Goal: Task Accomplishment & Management: Complete application form

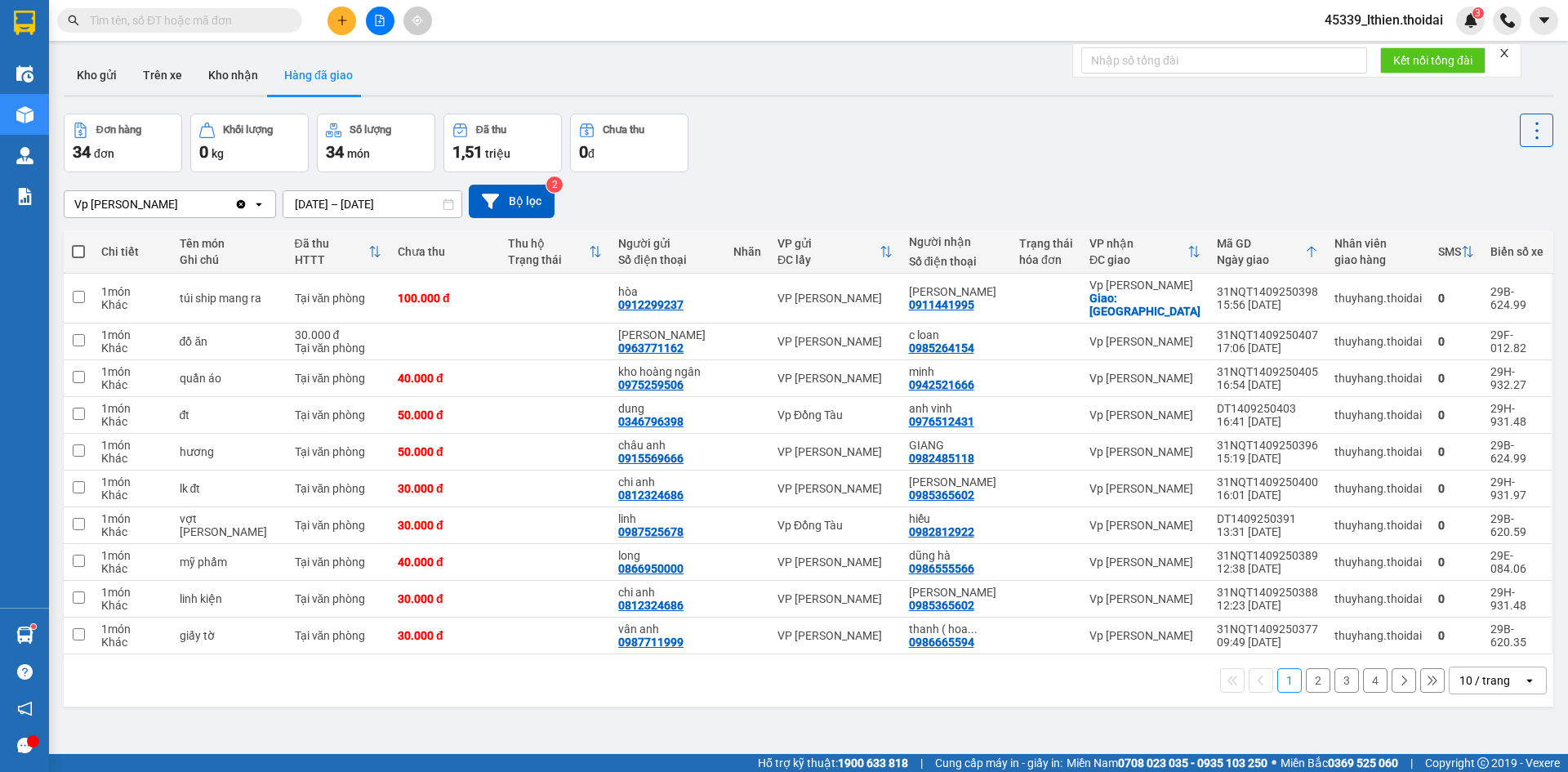
click at [223, 70] on button "Kho nhận" at bounding box center [233, 75] width 76 height 39
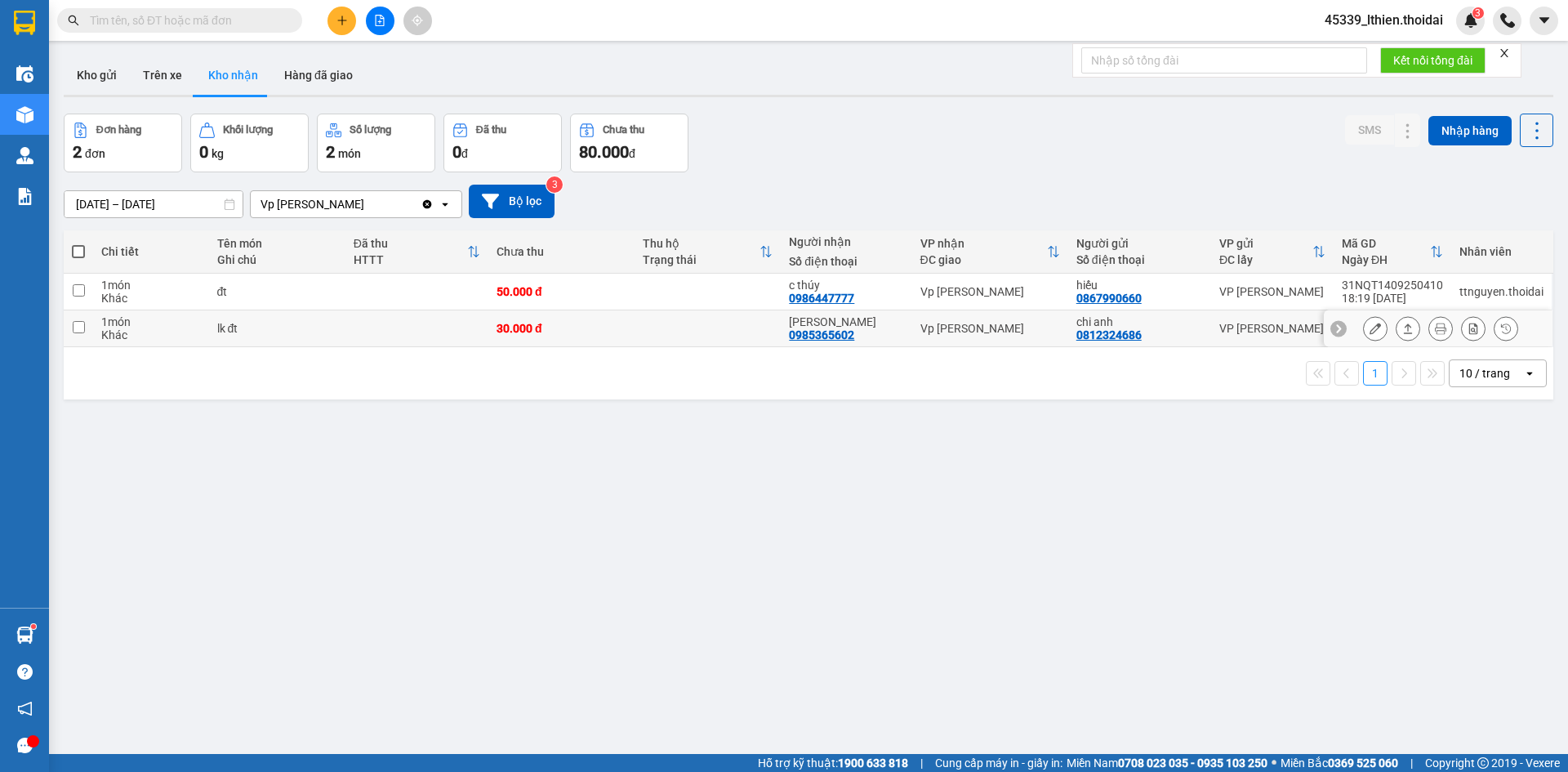
click at [76, 323] on input "checkbox" at bounding box center [79, 327] width 12 height 12
checkbox input "true"
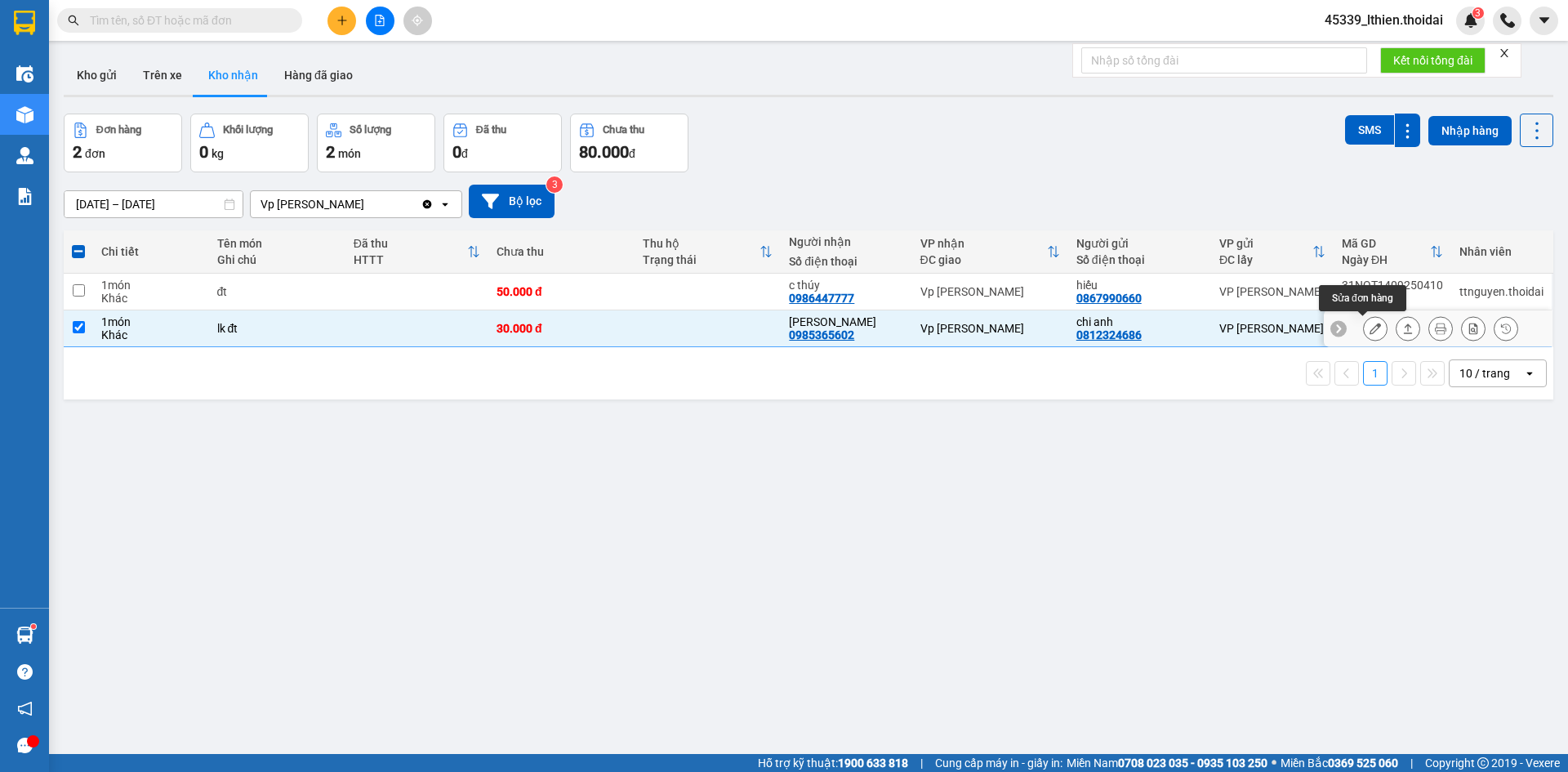
click at [1370, 331] on icon at bounding box center [1375, 328] width 11 height 11
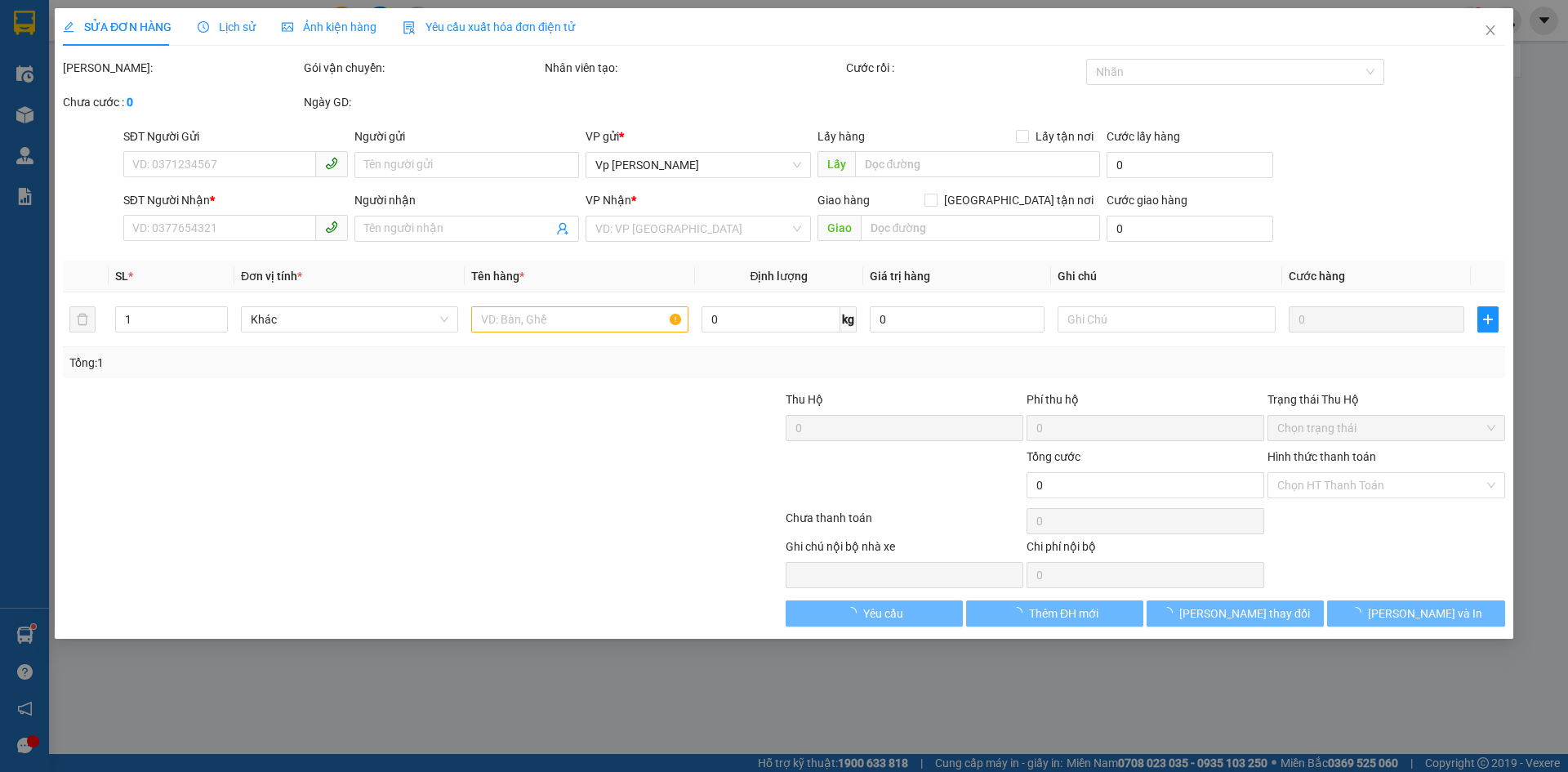
type input "0812324686"
type input "chi anh"
type input "0985365602"
type input "[PERSON_NAME]"
type input "30.000"
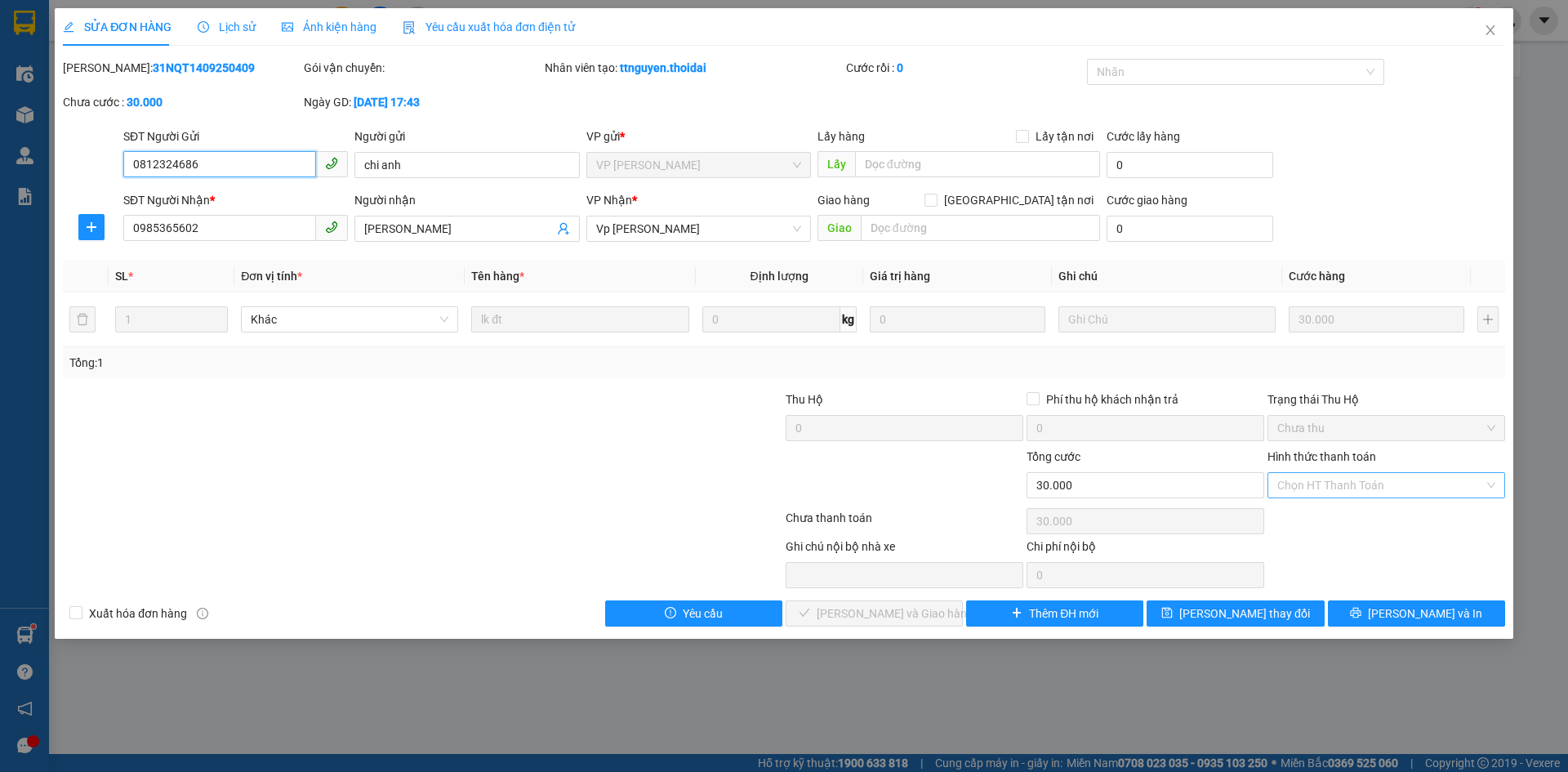
click at [1493, 483] on div "Chọn HT Thanh Toán" at bounding box center [1385, 485] width 237 height 26
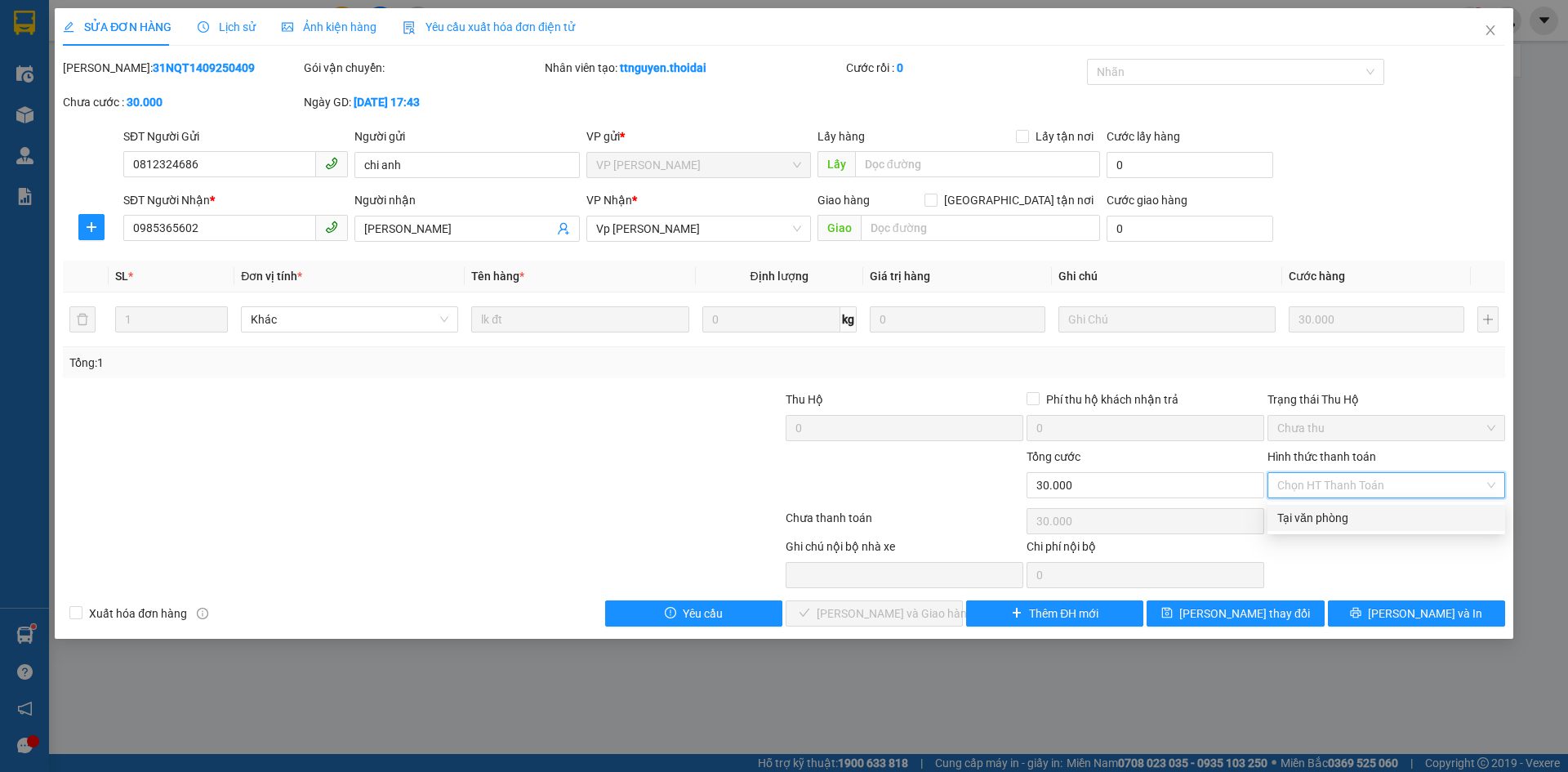
click at [1334, 514] on div "Tại văn phòng" at bounding box center [1385, 517] width 218 height 18
type input "0"
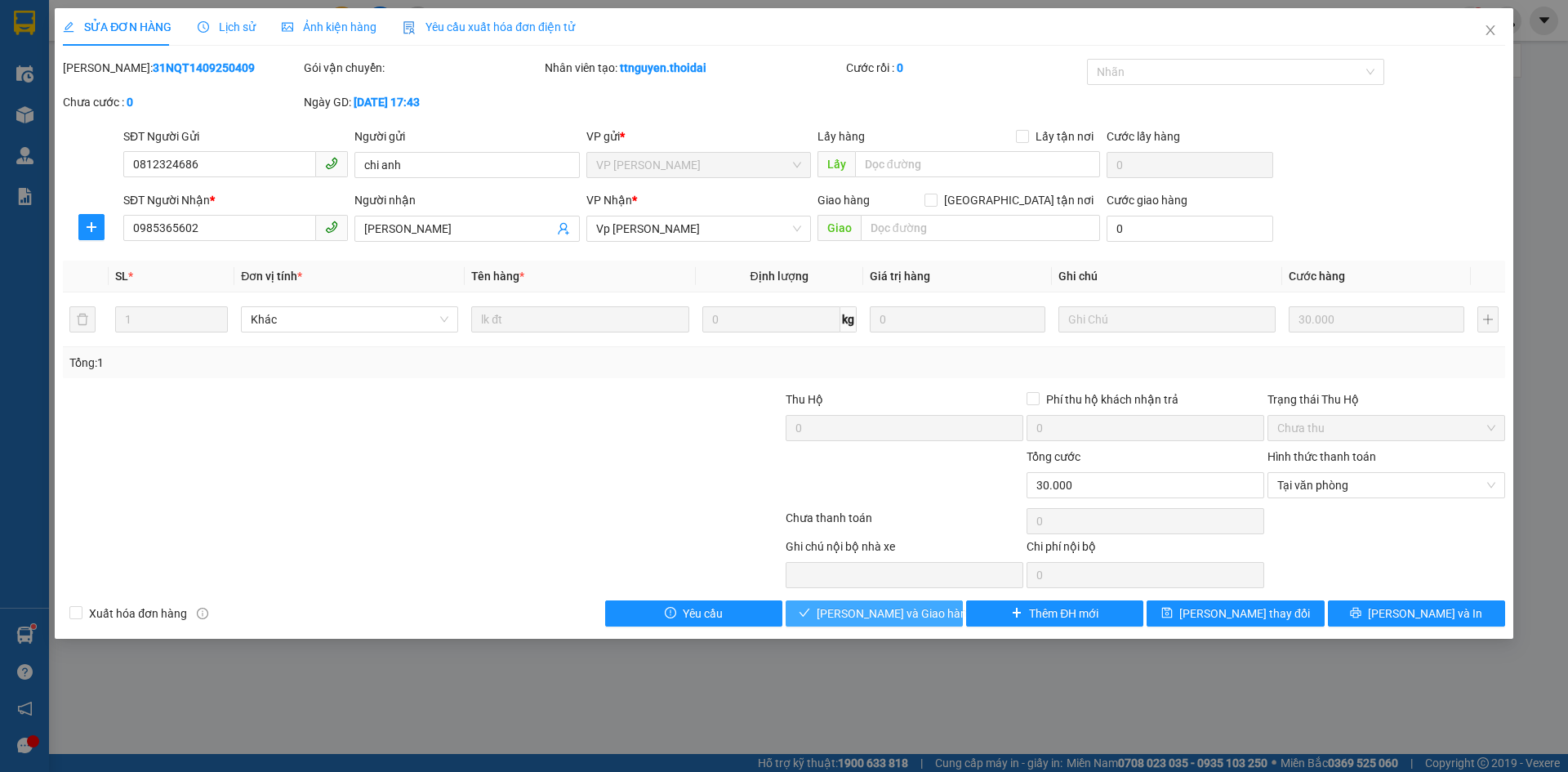
click at [860, 607] on span "[PERSON_NAME] và Giao hàng" at bounding box center [895, 613] width 156 height 18
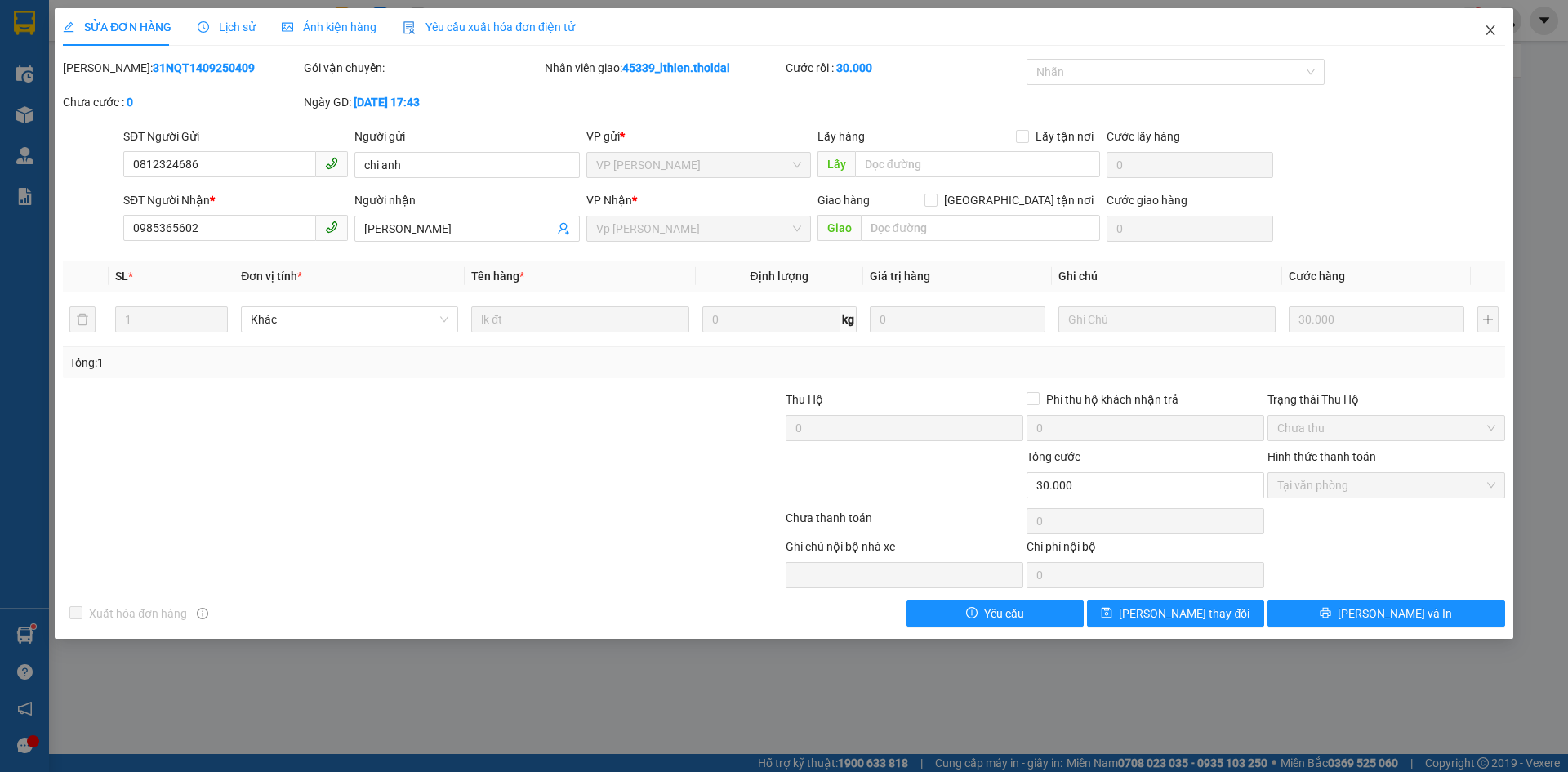
click at [1493, 34] on icon "close" at bounding box center [1490, 30] width 9 height 10
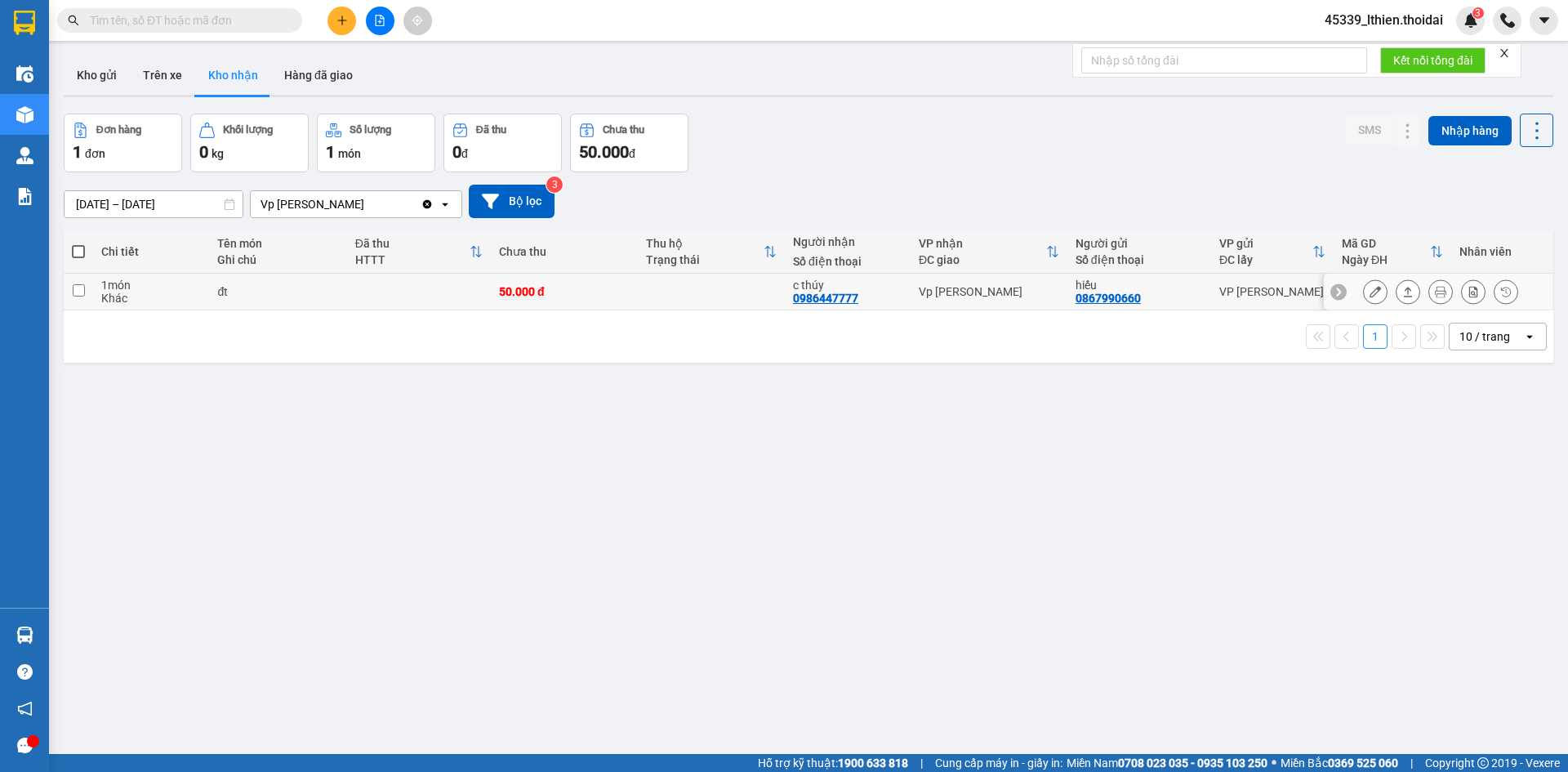
click at [76, 290] on input "checkbox" at bounding box center [79, 290] width 12 height 12
checkbox input "true"
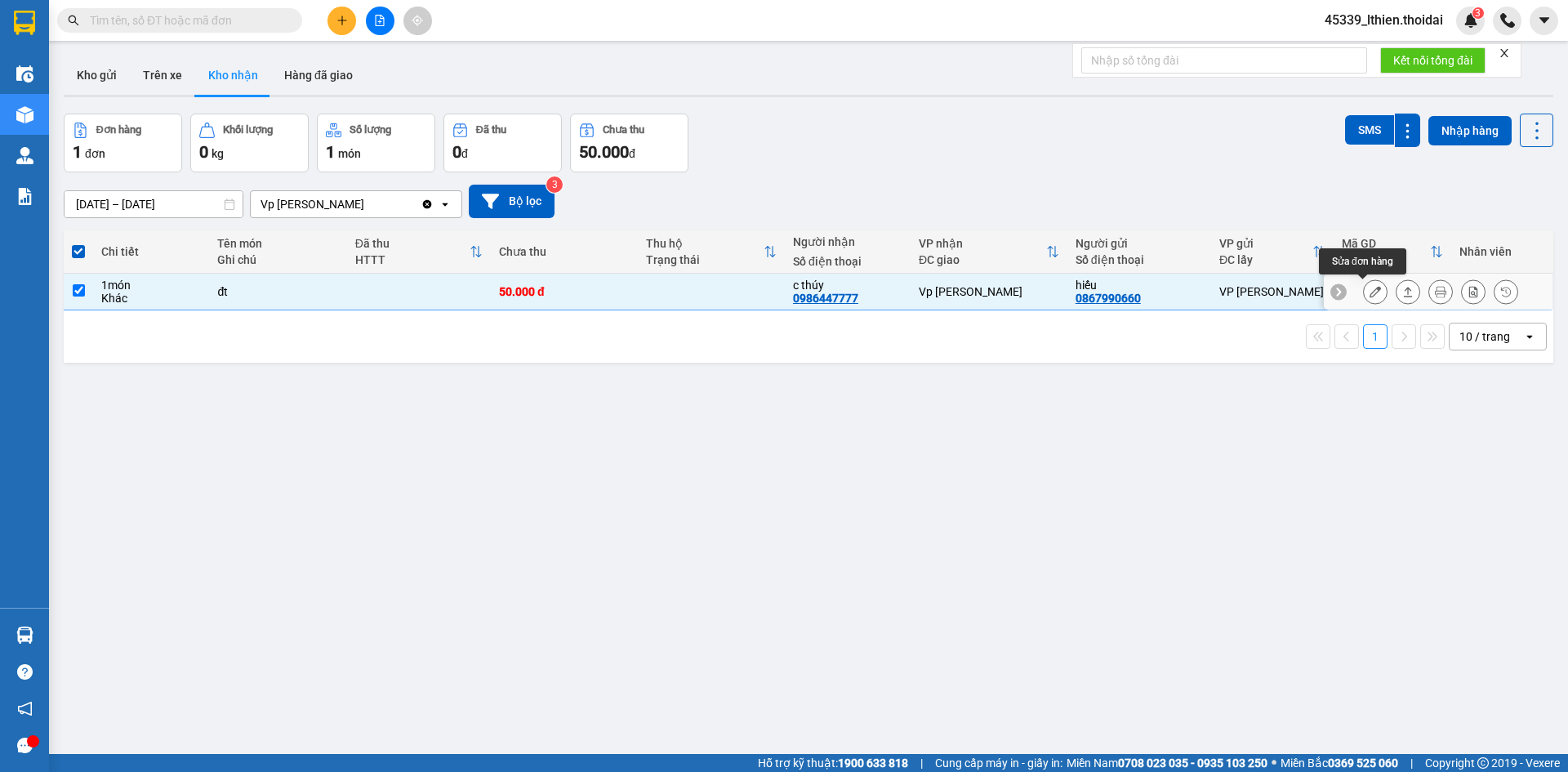
click at [1370, 290] on icon at bounding box center [1375, 291] width 11 height 11
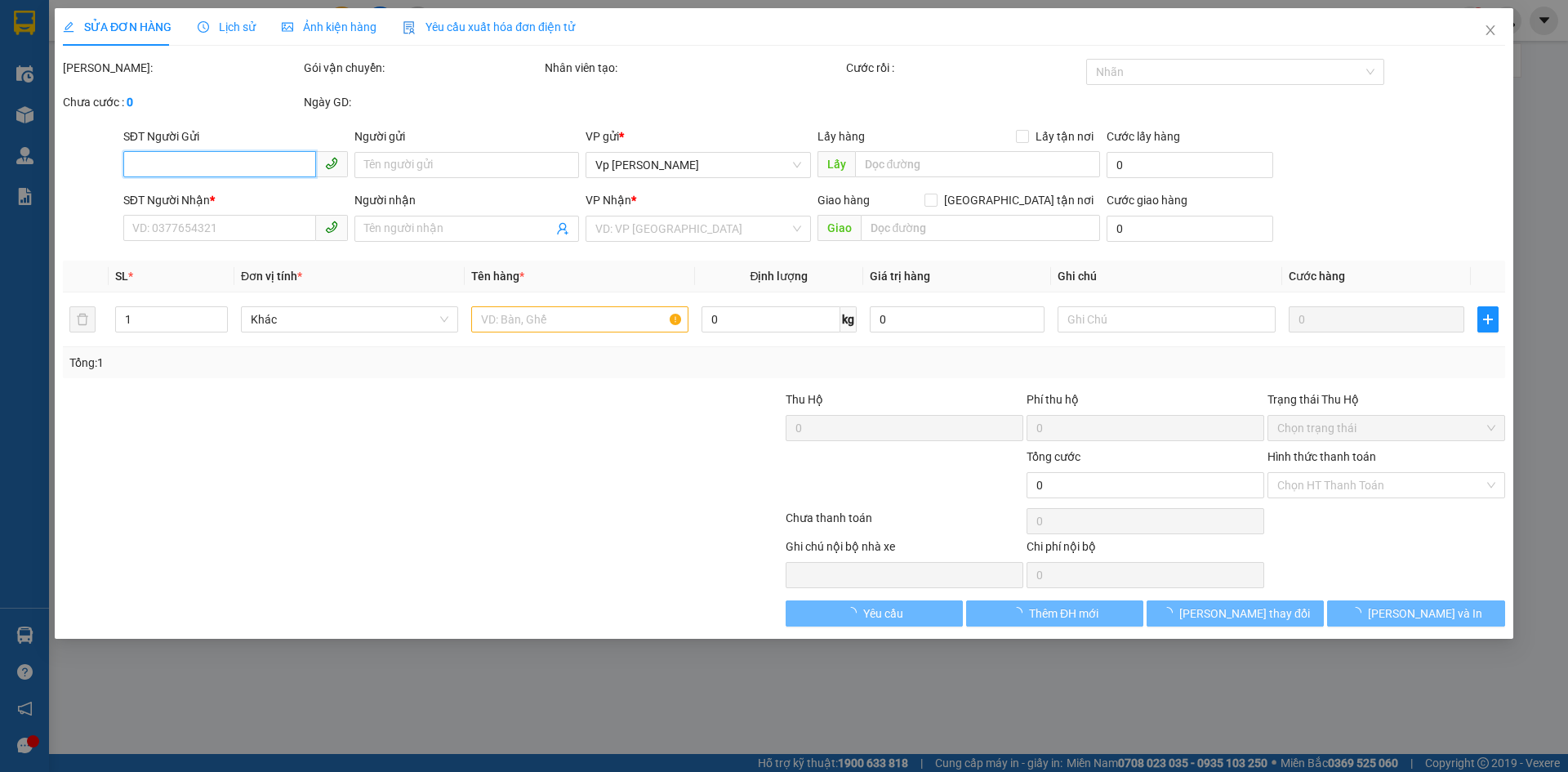
type input "0867990660"
type input "hiếu"
type input "0986447777"
type input "c thúy"
type input "50.000"
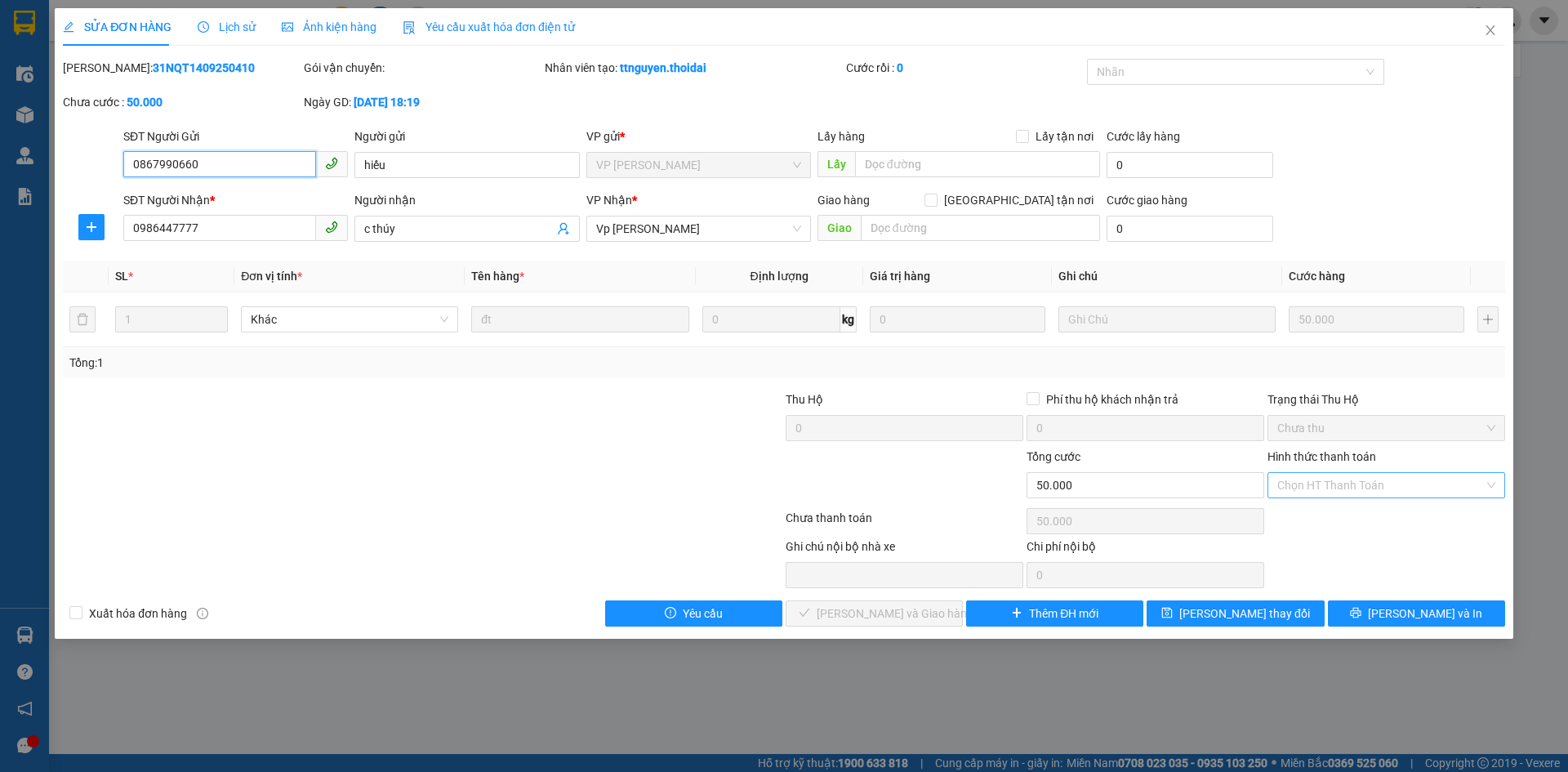
click at [1491, 482] on div "Chọn HT Thanh Toán" at bounding box center [1385, 485] width 237 height 26
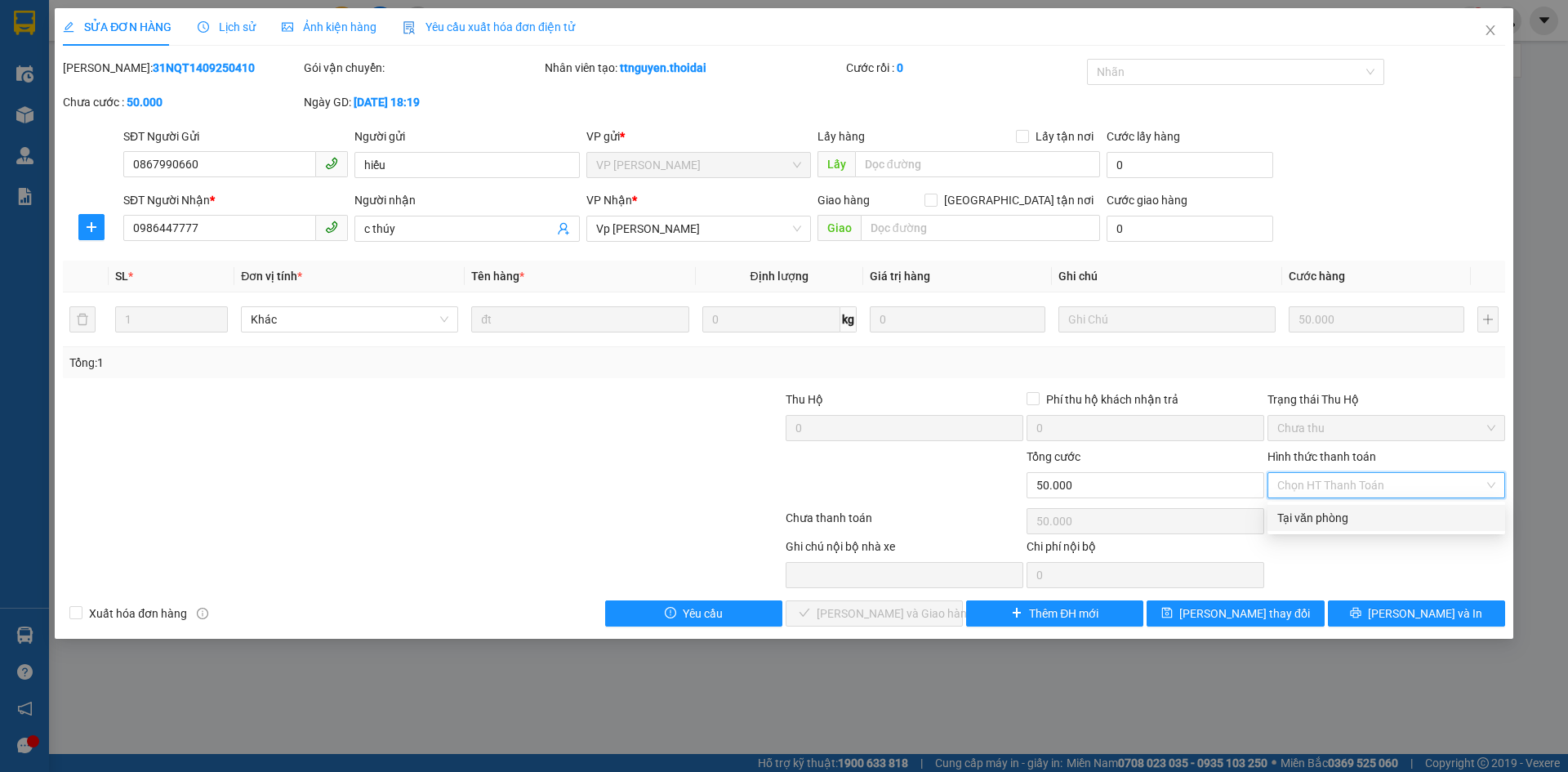
drag, startPoint x: 1321, startPoint y: 509, endPoint x: 1308, endPoint y: 513, distance: 13.6
click at [1319, 510] on div "Tại văn phòng" at bounding box center [1385, 517] width 218 height 18
type input "0"
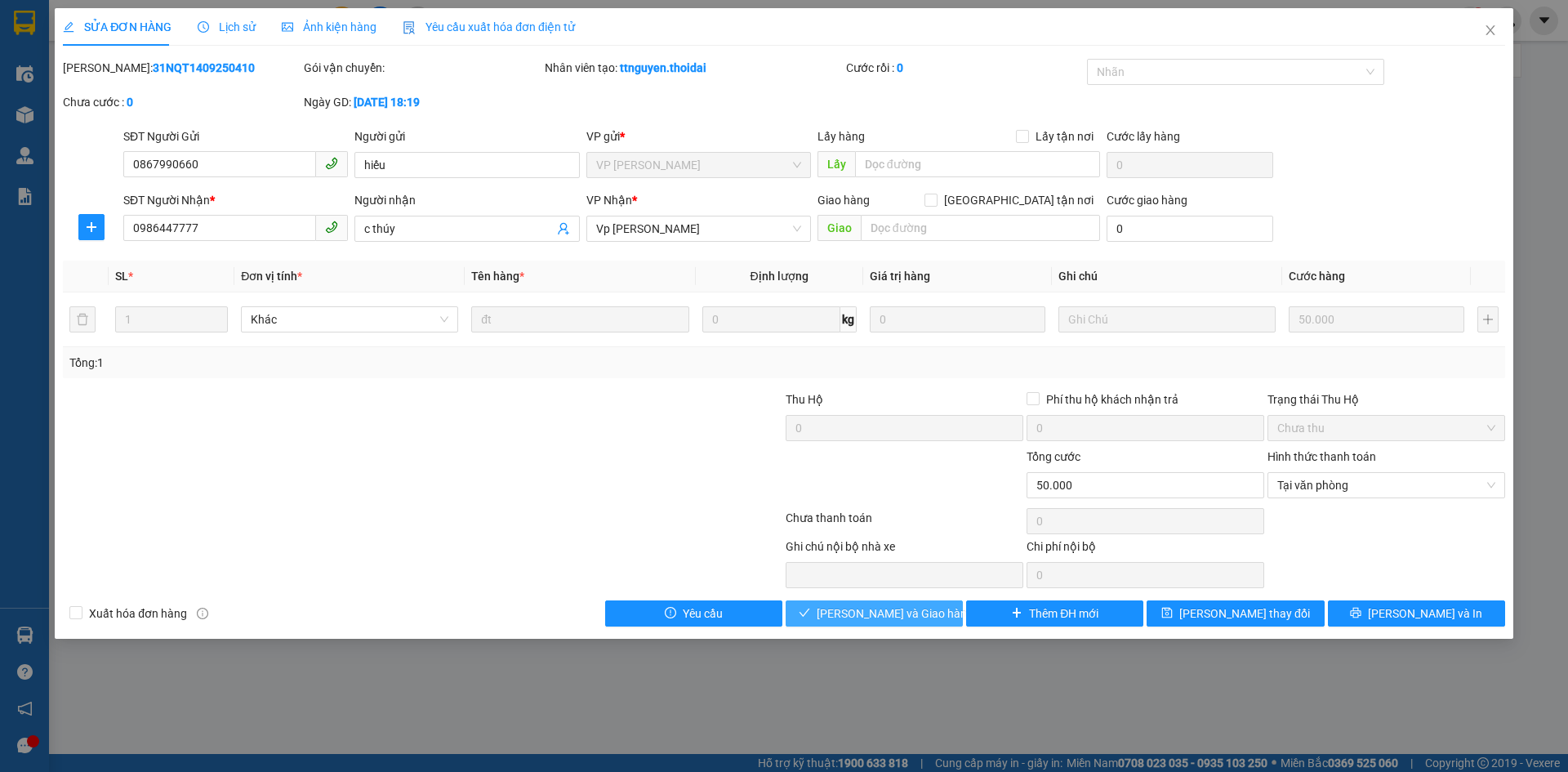
click at [899, 606] on span "[PERSON_NAME] và Giao hàng" at bounding box center [895, 613] width 156 height 18
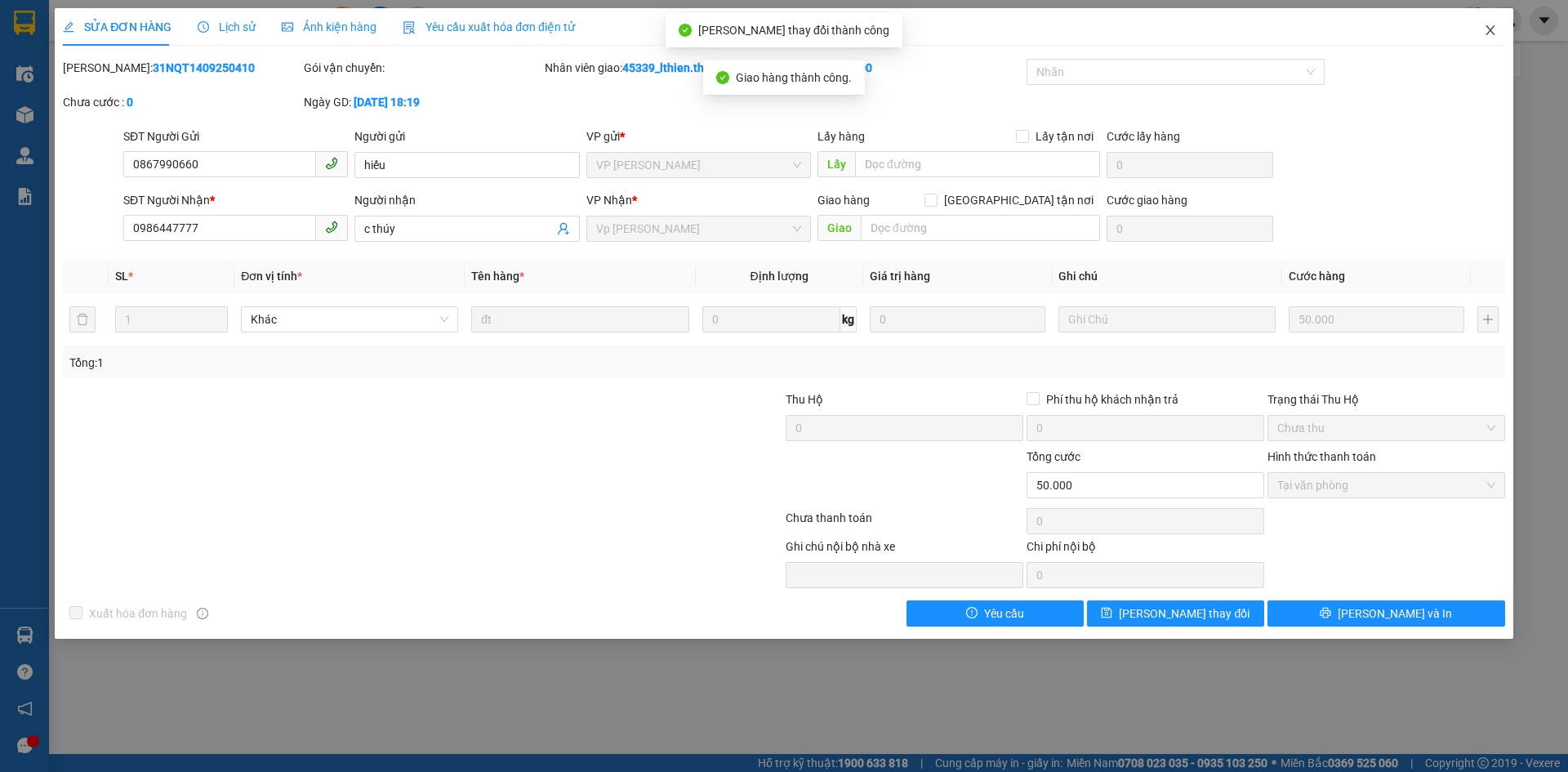
click at [1492, 31] on icon "close" at bounding box center [1490, 30] width 13 height 13
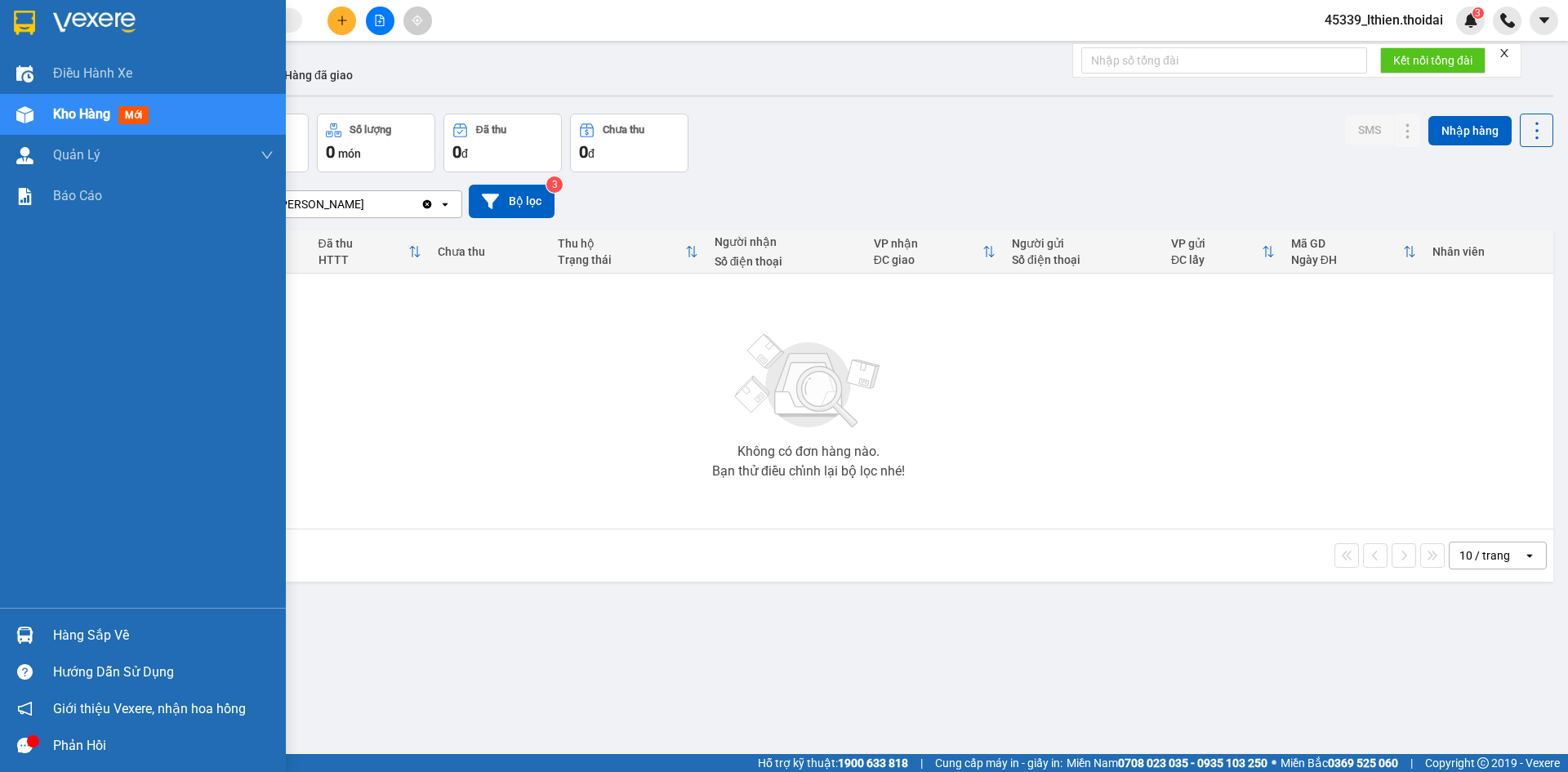
click at [32, 634] on img at bounding box center [25, 636] width 17 height 17
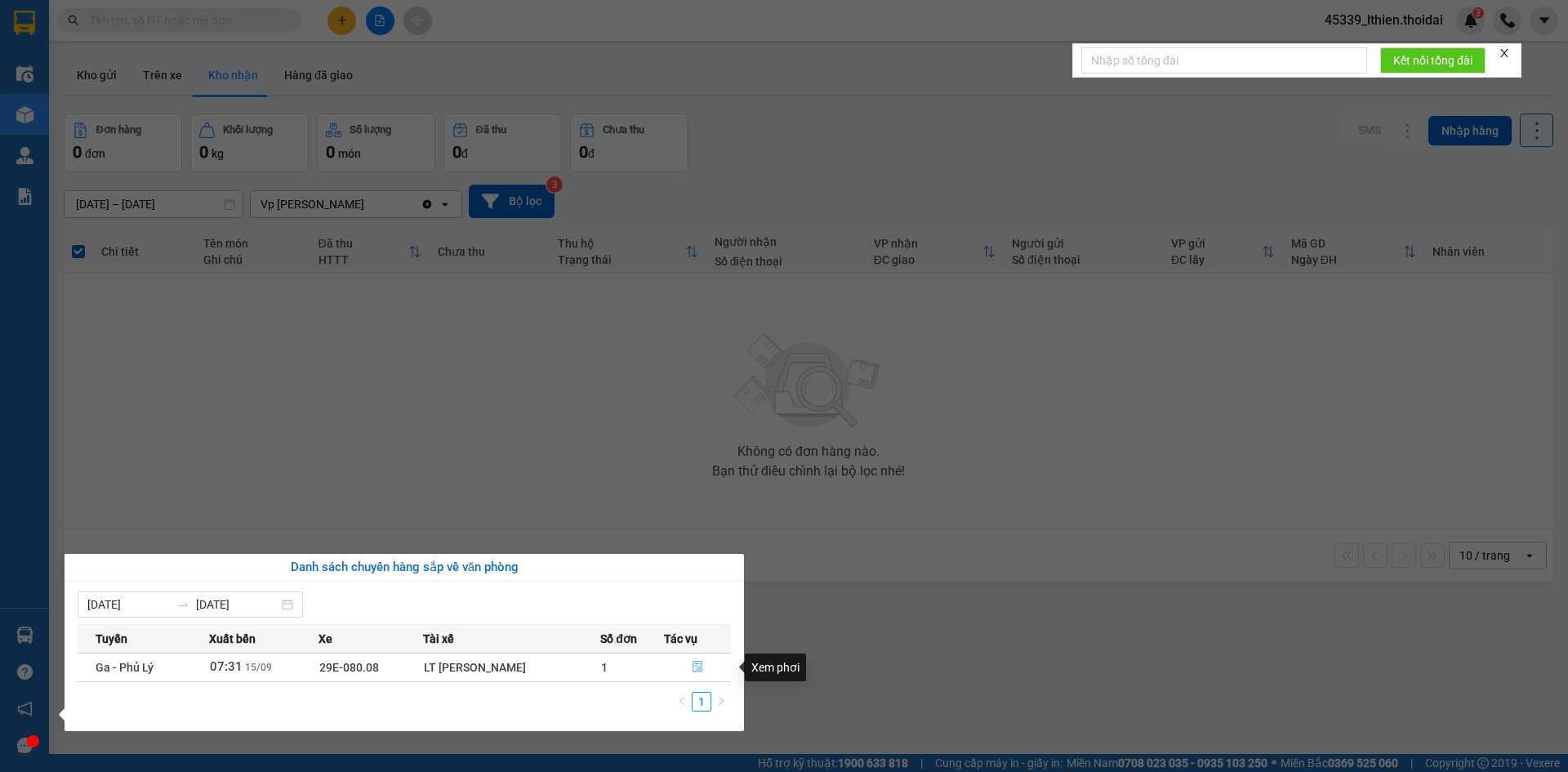
click at [701, 664] on icon "file-done" at bounding box center [697, 666] width 11 height 11
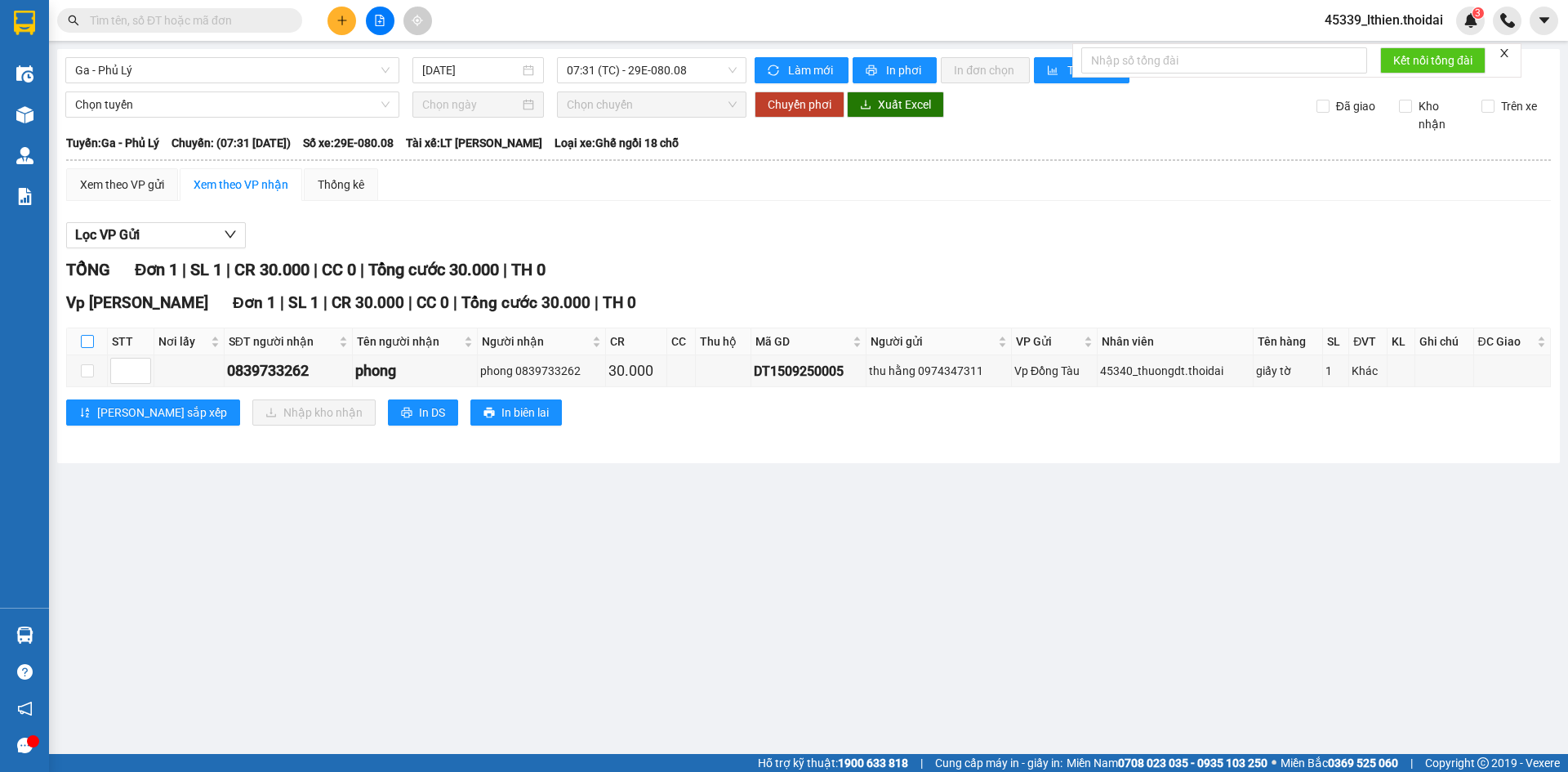
click at [84, 342] on input "checkbox" at bounding box center [87, 341] width 13 height 13
checkbox input "true"
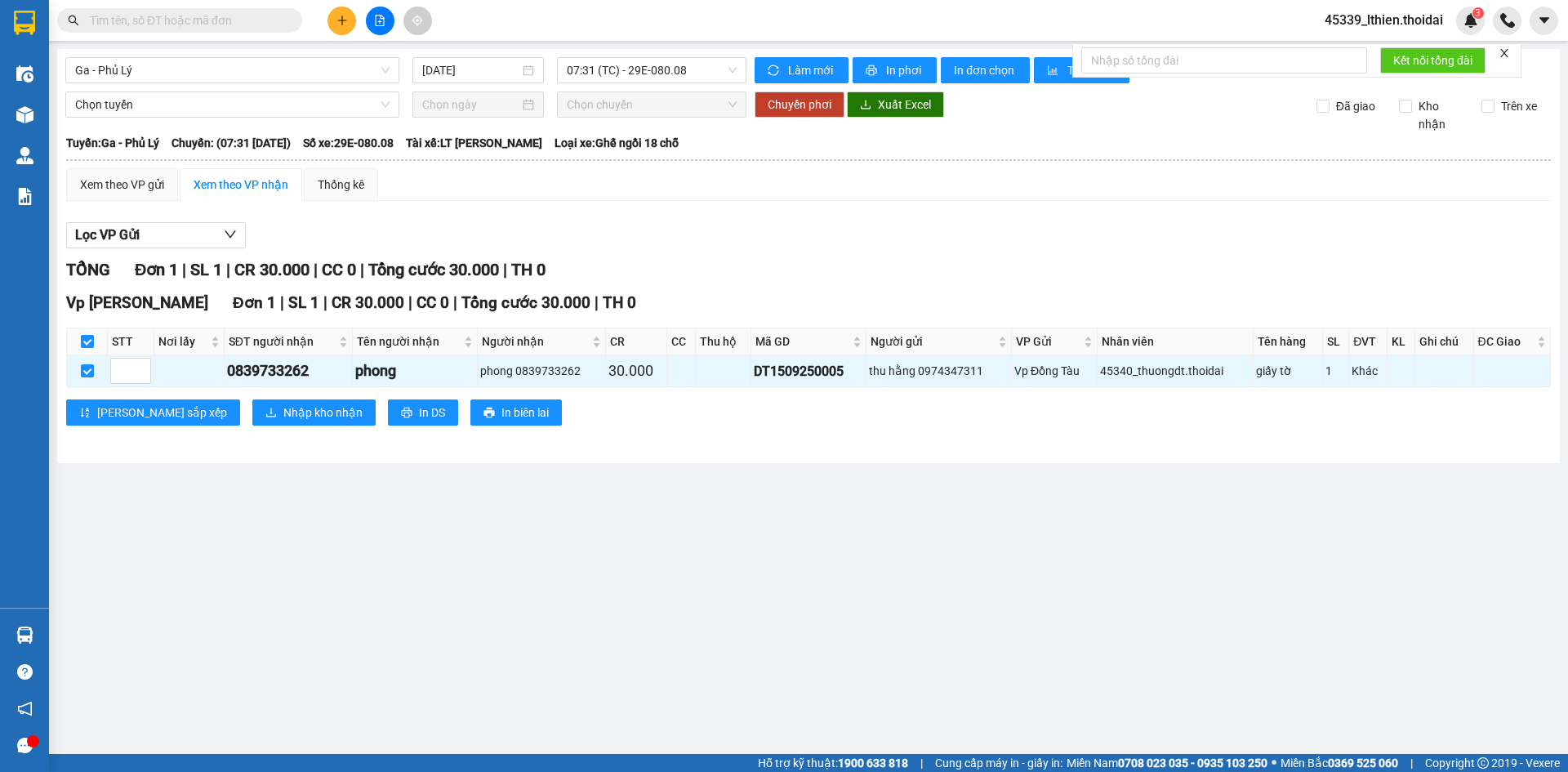
checkbox input "true"
click at [283, 409] on span "Nhập kho nhận" at bounding box center [322, 412] width 79 height 18
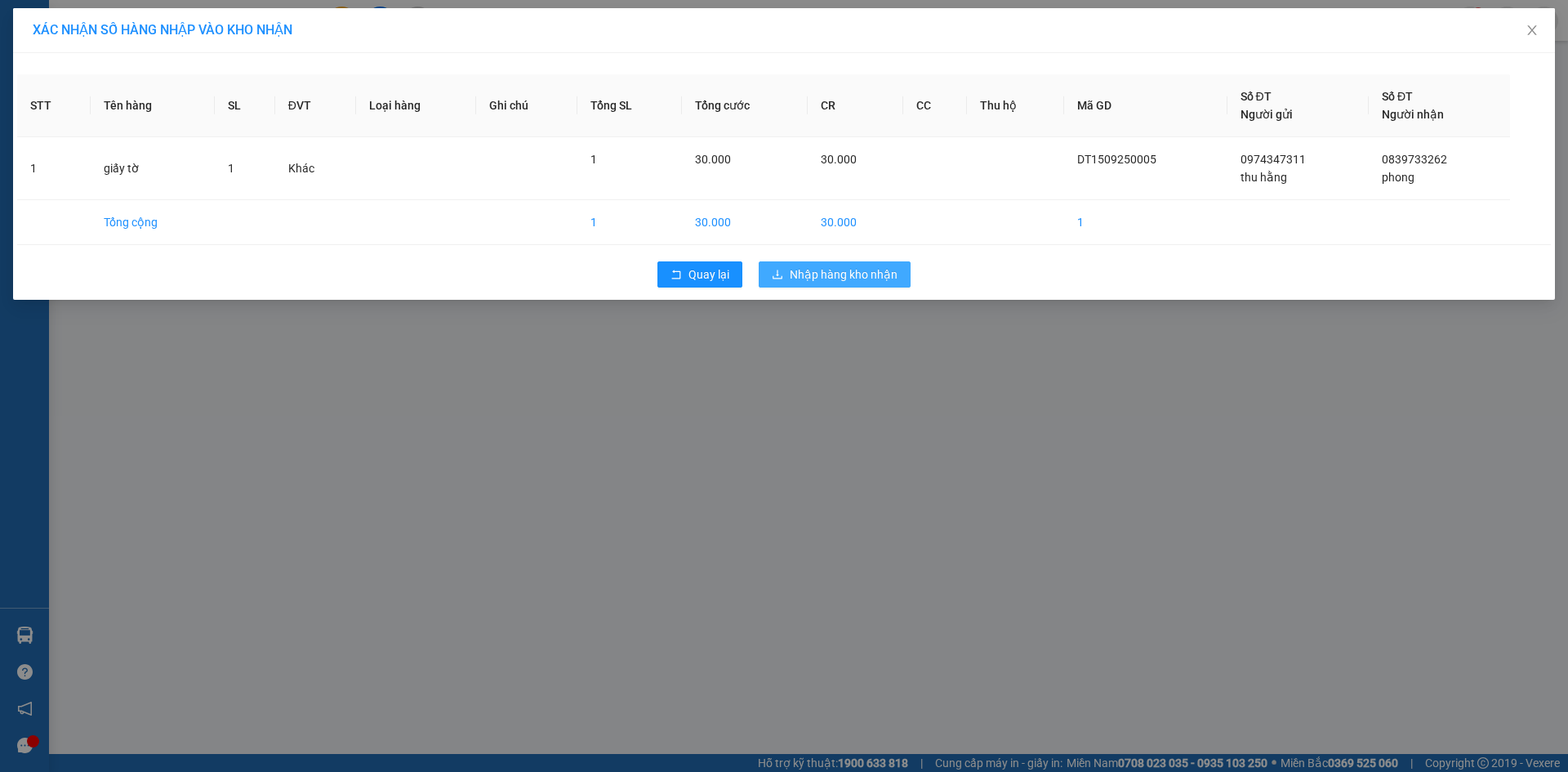
click at [818, 269] on span "Nhập hàng kho nhận" at bounding box center [844, 274] width 108 height 18
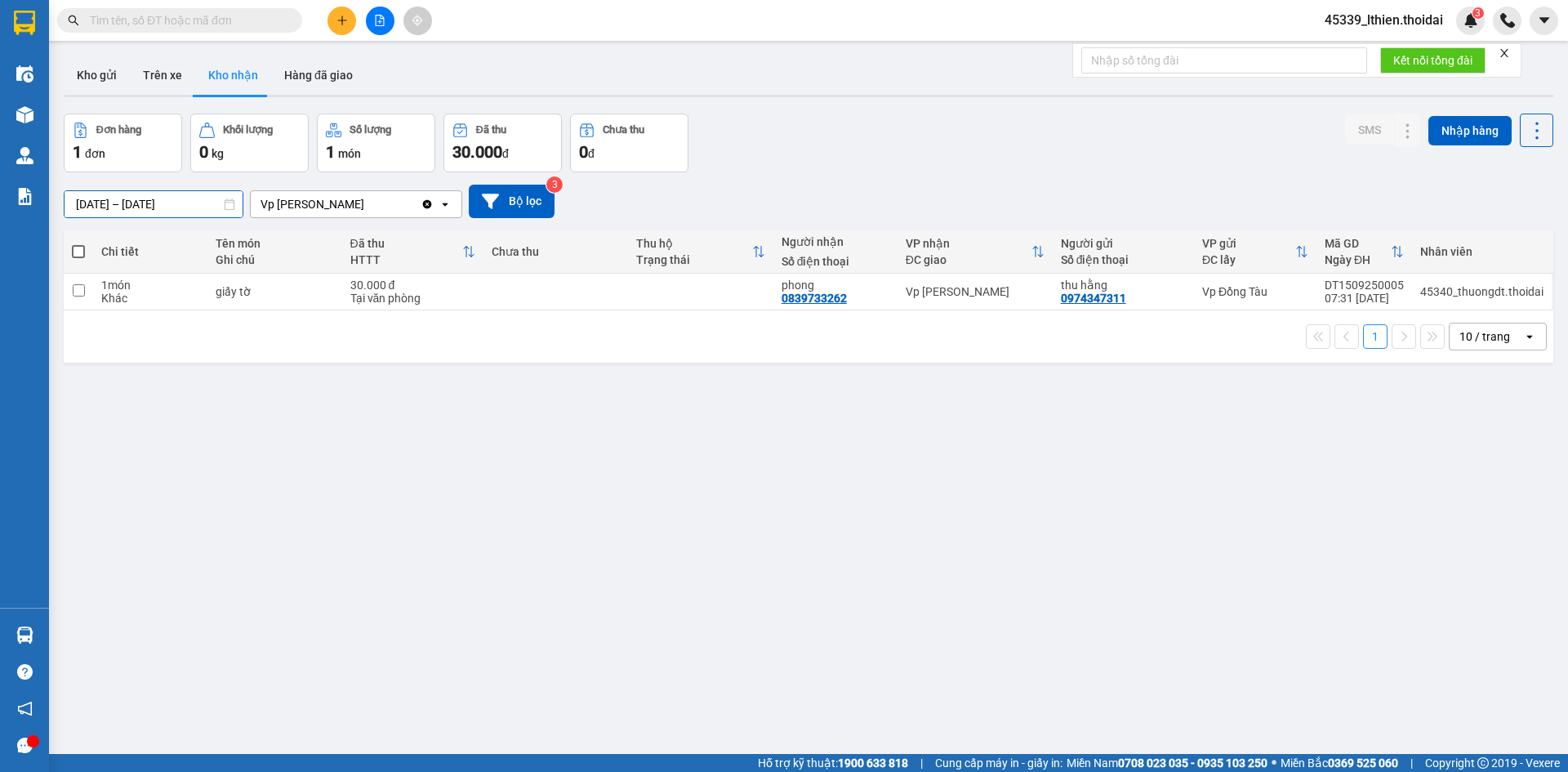
drag, startPoint x: 88, startPoint y: 203, endPoint x: 57, endPoint y: 209, distance: 31.6
click at [59, 209] on div "ver 1.8.143 Kho gửi Trên xe Kho nhận Hàng đã giao Đơn hàng 1 đơn Khối lượng 0 k…" at bounding box center [808, 435] width 1503 height 772
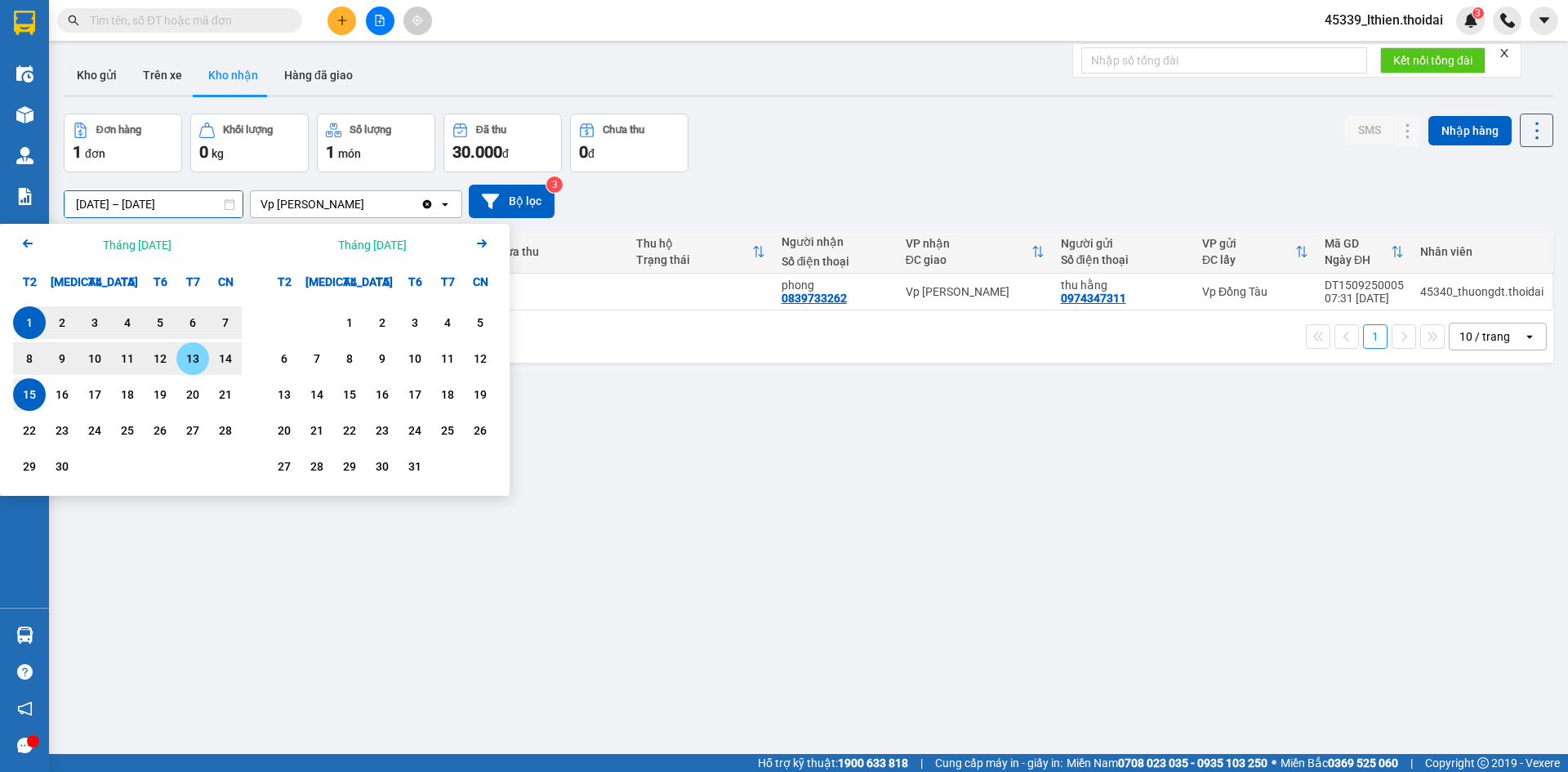
type input "01/09/2025 – 15/09/2025"
click at [616, 448] on div "ver 1.8.143 Kho gửi Trên xe Kho nhận Hàng đã giao Đơn hàng 1 đơn Khối lượng 0 k…" at bounding box center [808, 435] width 1503 height 772
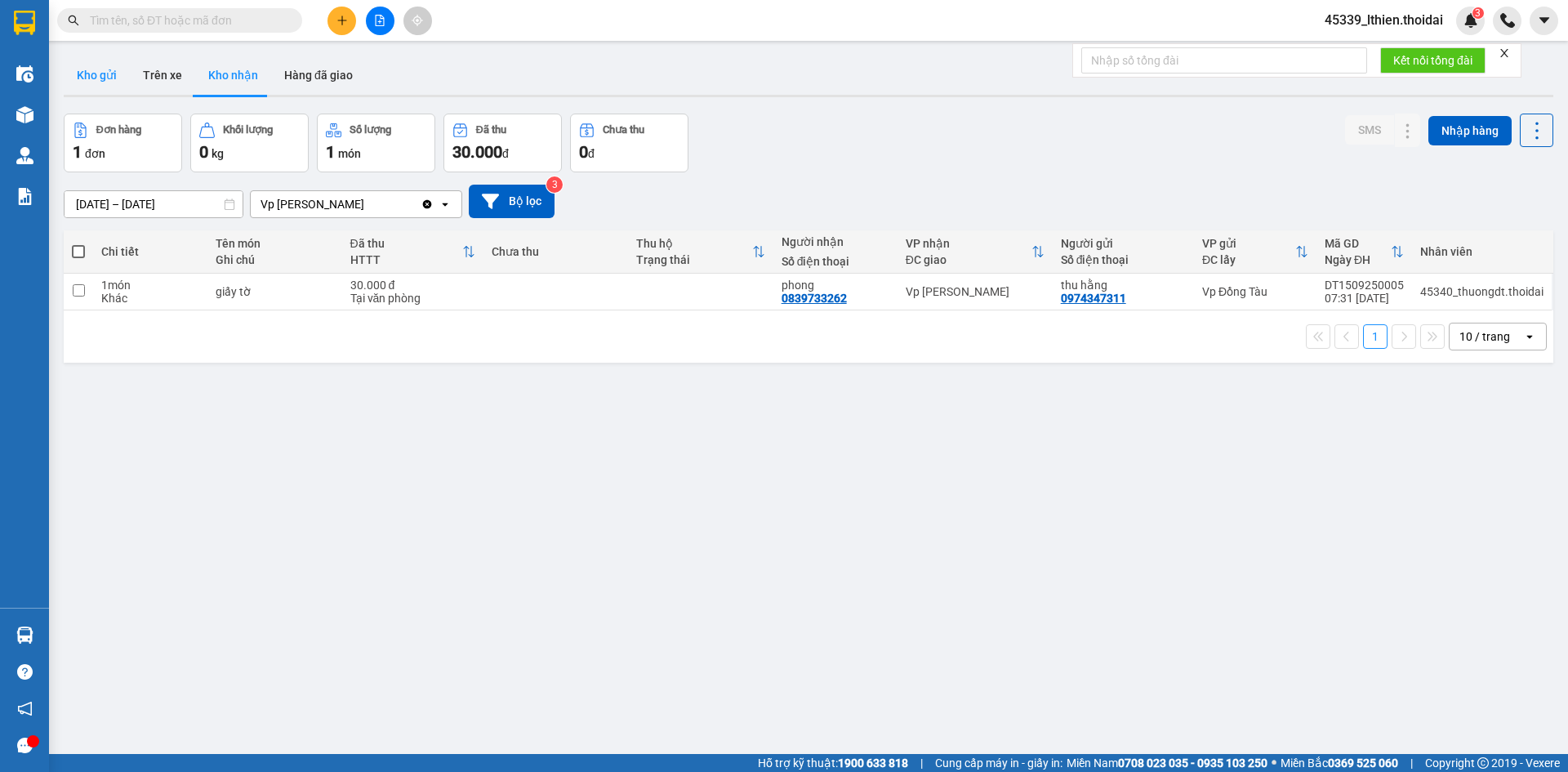
click at [96, 77] on button "Kho gửi" at bounding box center [96, 75] width 66 height 39
